Goal: Transaction & Acquisition: Purchase product/service

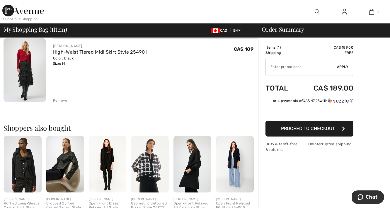
scroll to position [48, 0]
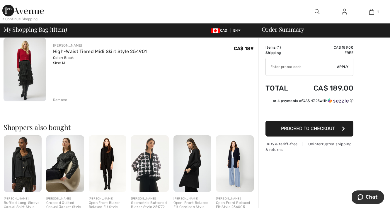
click at [288, 132] on button "Proceed to Checkout" at bounding box center [310, 129] width 88 height 16
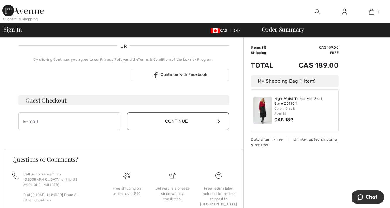
scroll to position [130, 0]
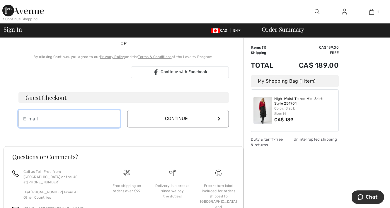
click at [99, 117] on input "email" at bounding box center [69, 119] width 102 height 18
type input "[EMAIL_ADDRESS][DOMAIN_NAME]"
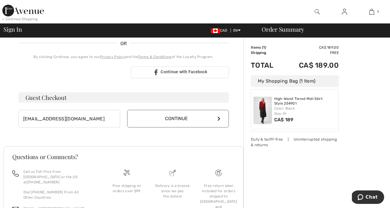
click at [169, 125] on button "Continue" at bounding box center [178, 119] width 102 height 18
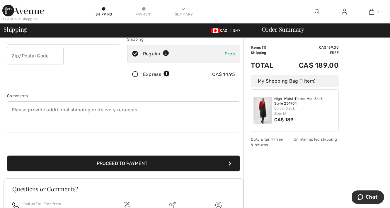
scroll to position [107, 0]
